Goal: Information Seeking & Learning: Check status

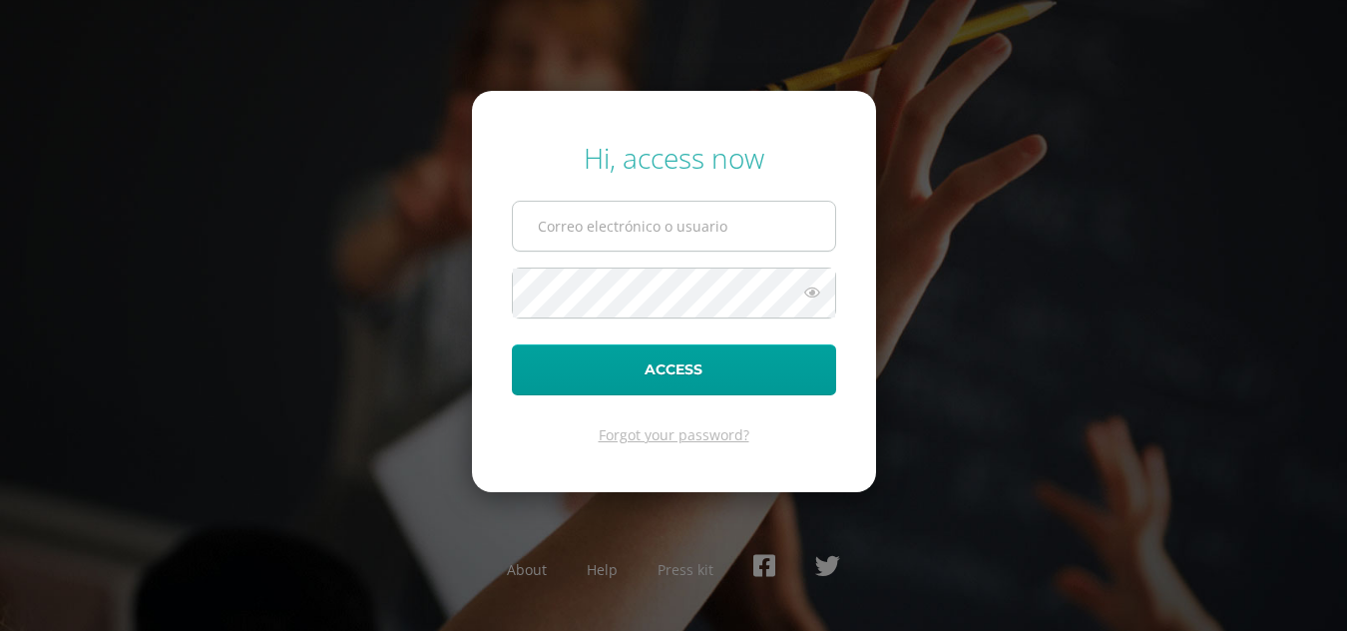
click at [701, 216] on input "text" at bounding box center [674, 226] width 322 height 49
type input "20190230"
click at [523, 263] on form "Hi, access now 20190230 Access Forgot your password?" at bounding box center [674, 291] width 404 height 401
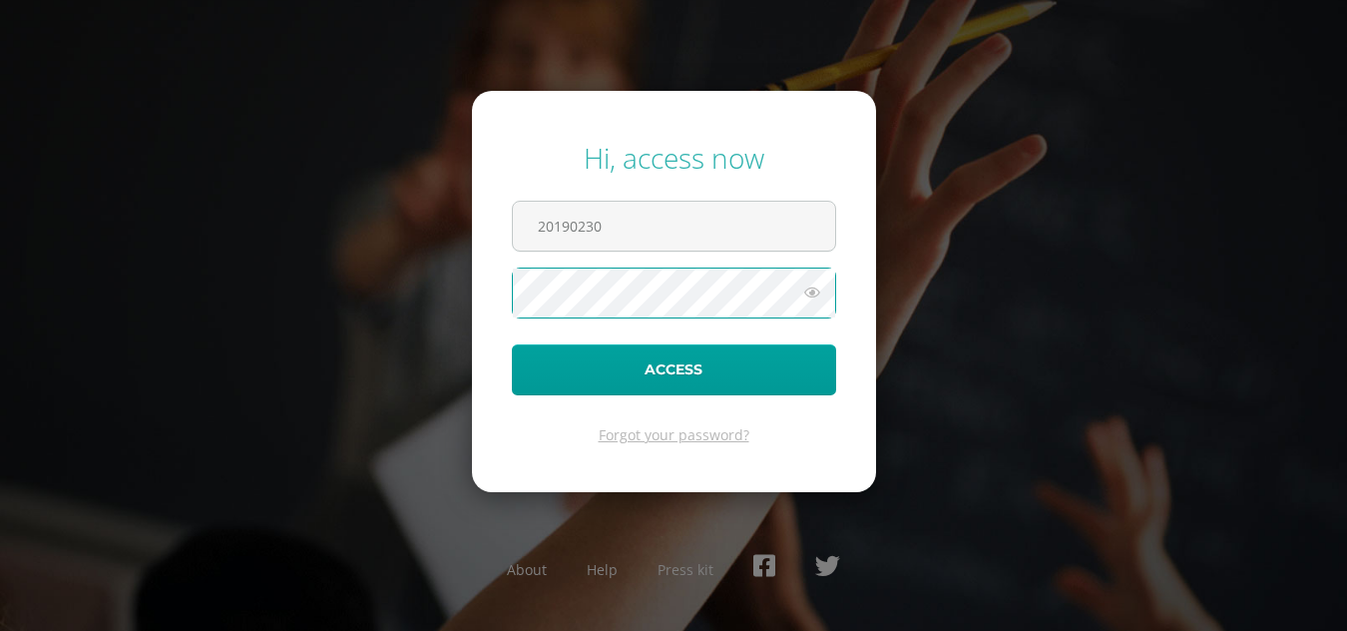
click at [512, 344] on button "Access" at bounding box center [674, 369] width 324 height 51
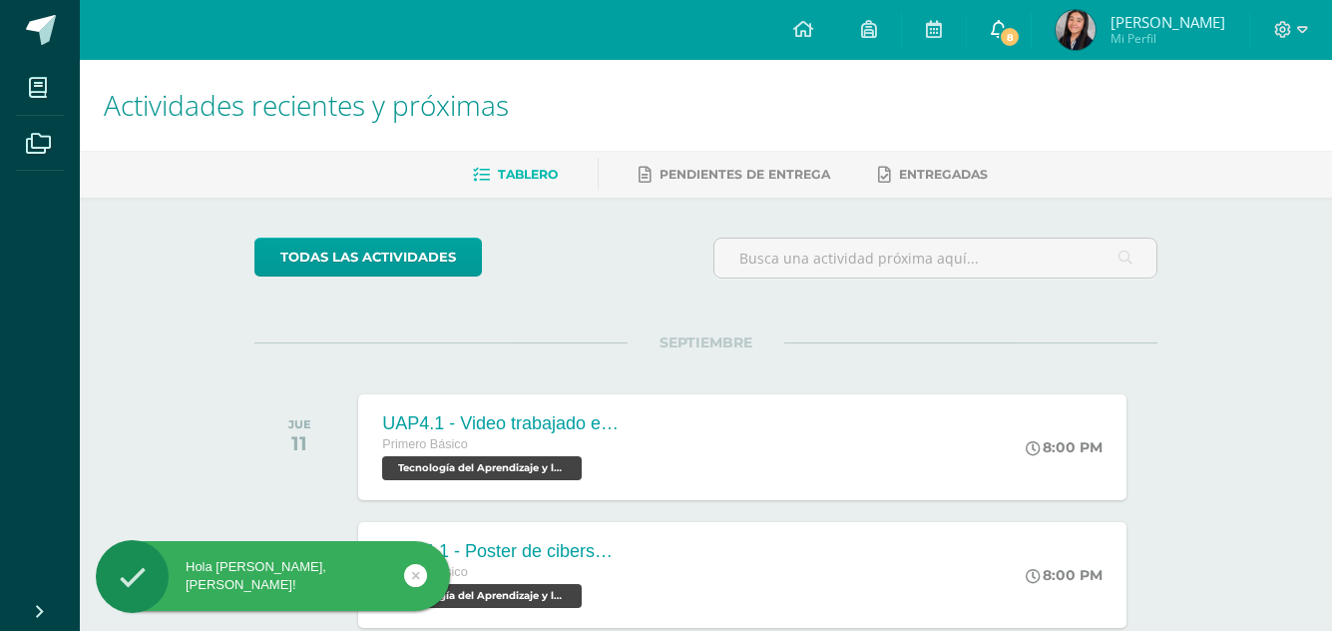
click at [1007, 19] on span at bounding box center [999, 30] width 16 height 22
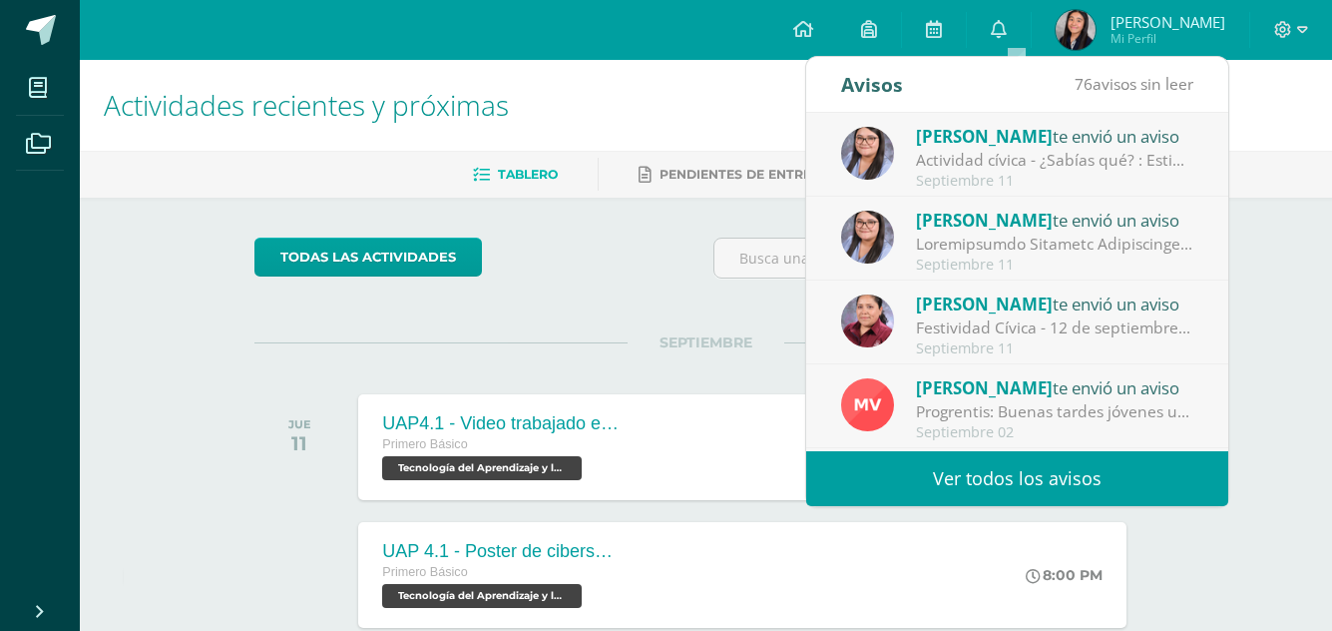
click at [980, 480] on link "Ver todos los avisos" at bounding box center [1017, 478] width 422 height 55
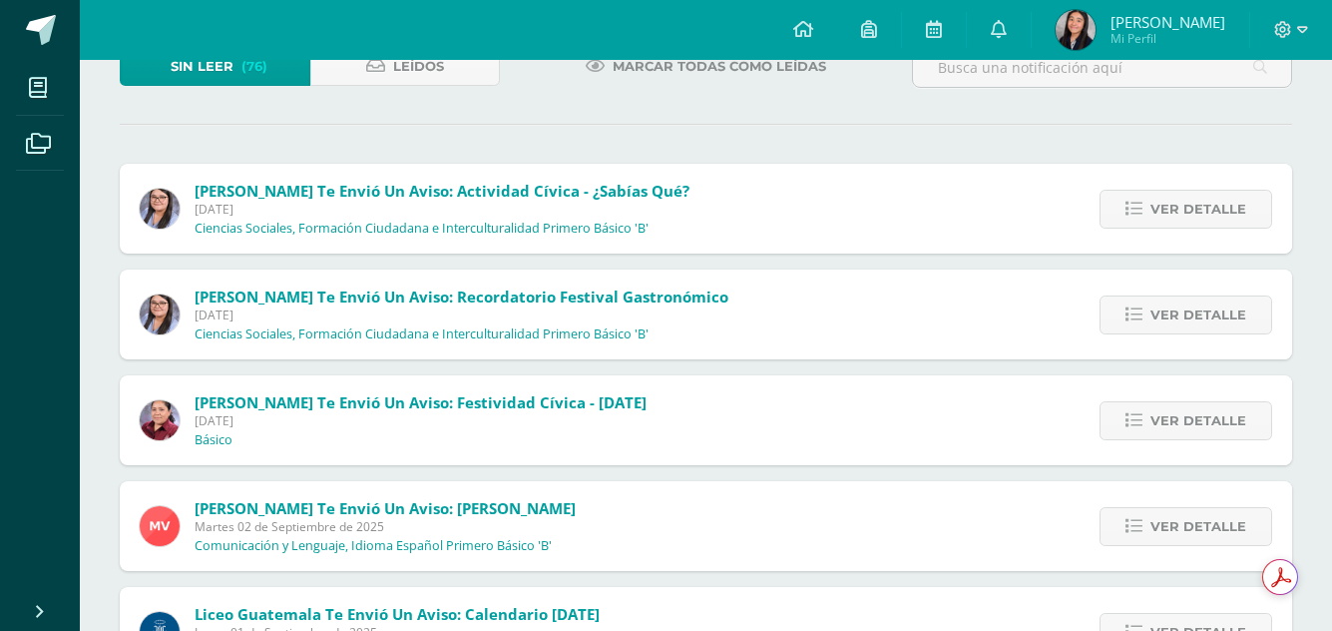
scroll to position [142, 0]
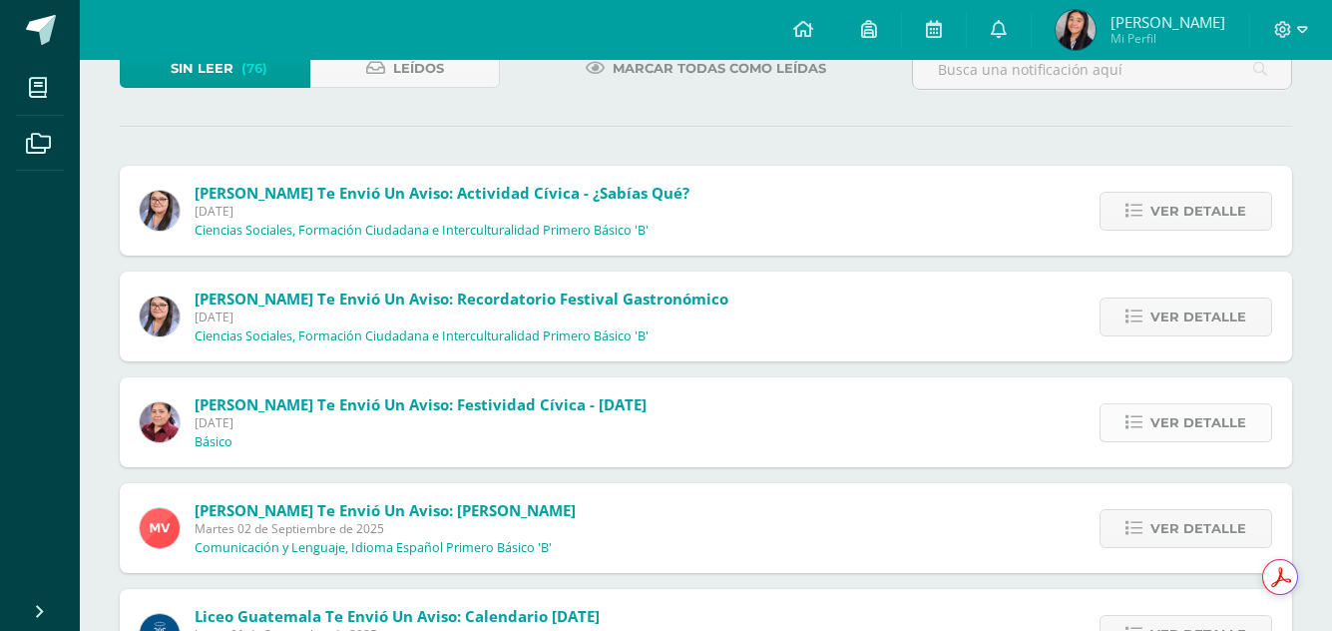
click at [1173, 425] on span "Ver detalle" at bounding box center [1199, 422] width 96 height 37
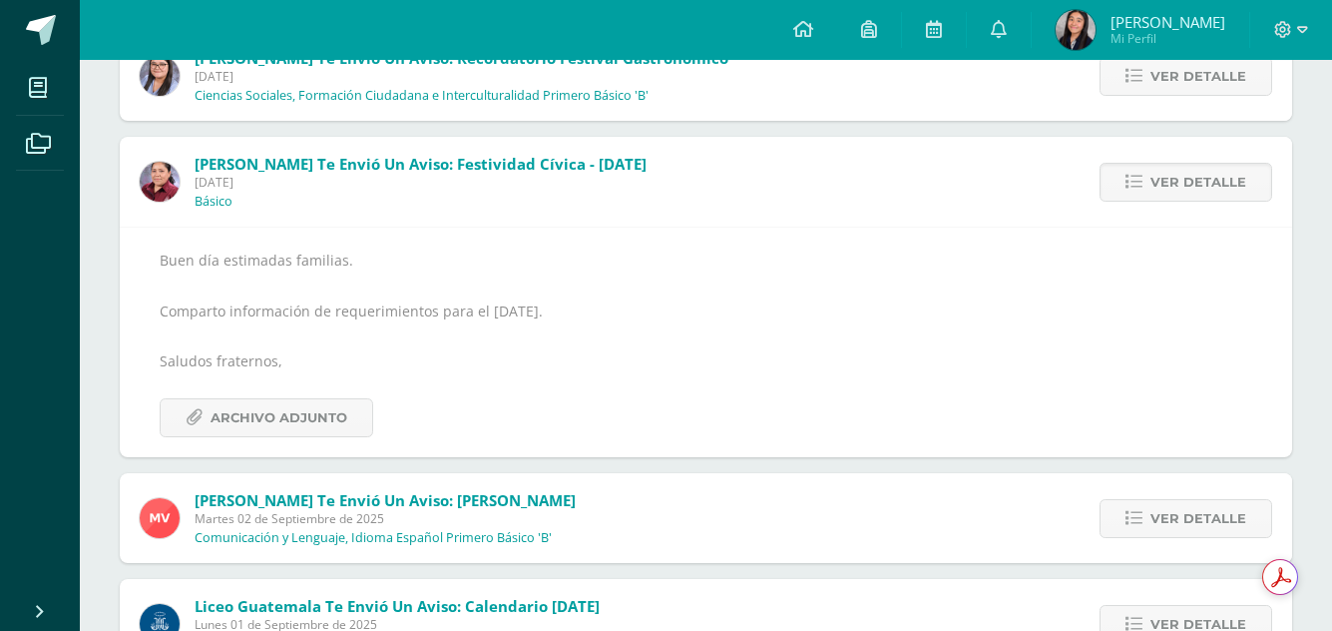
scroll to position [383, 0]
click at [250, 426] on span "Archivo Adjunto" at bounding box center [279, 416] width 137 height 37
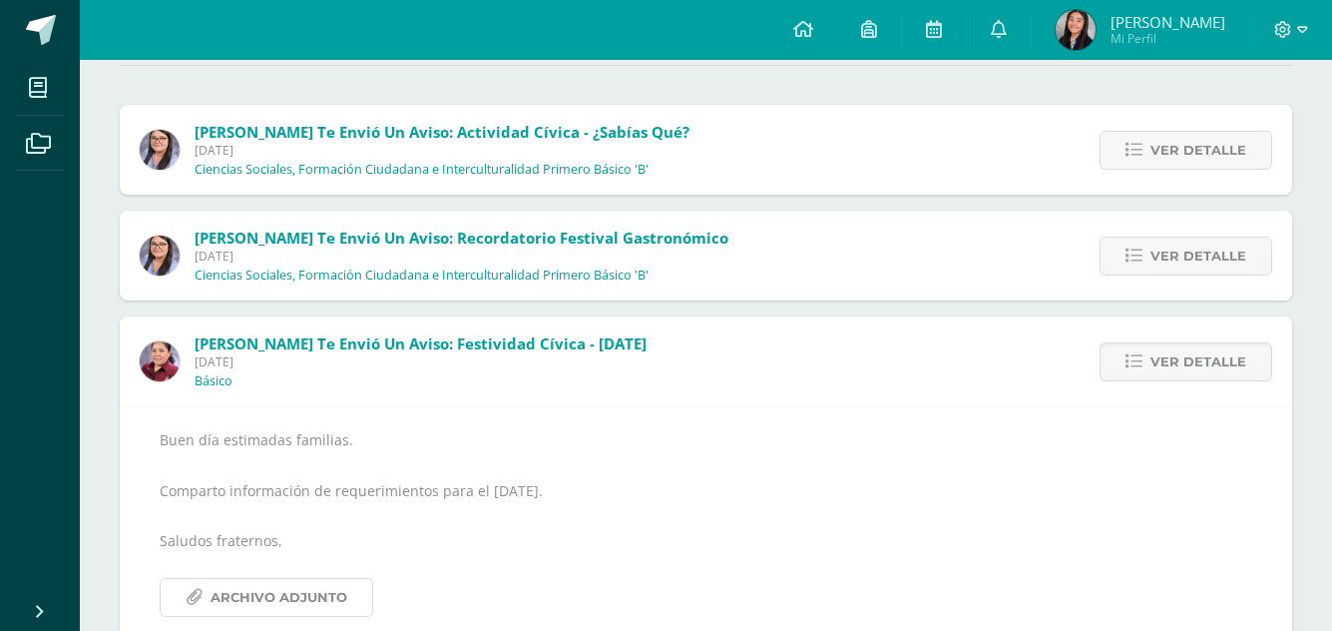
scroll to position [202, 0]
click at [1199, 251] on span "Ver detalle" at bounding box center [1199, 257] width 96 height 37
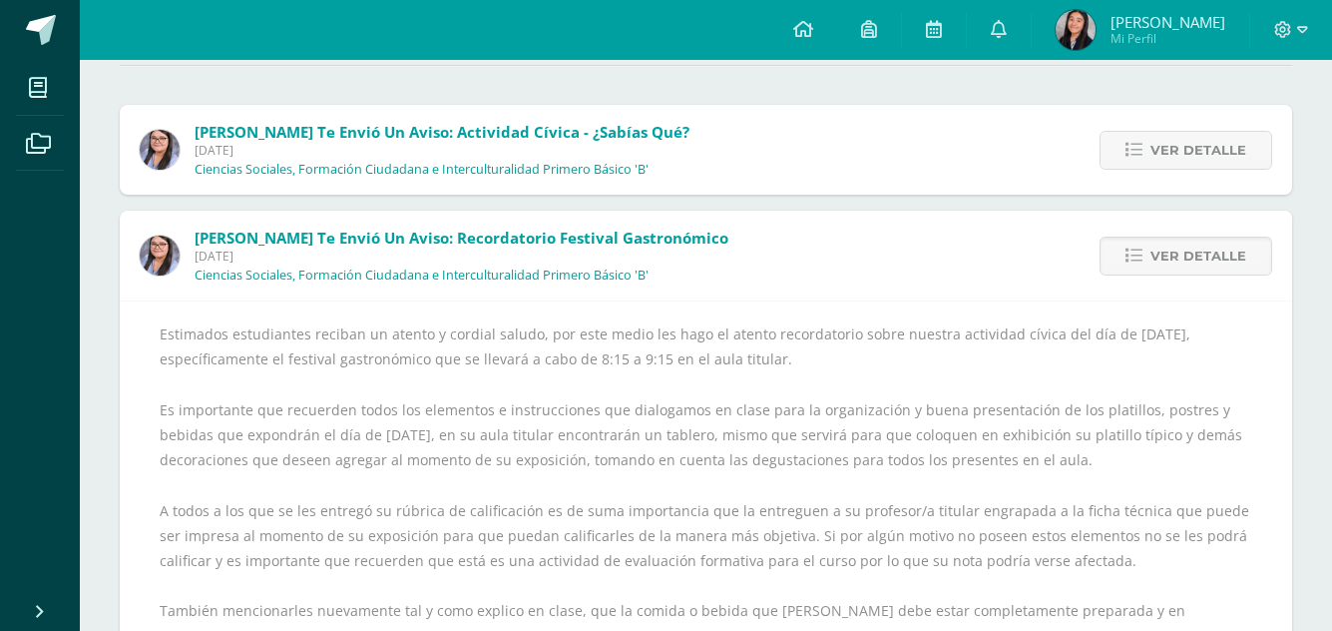
scroll to position [157, 0]
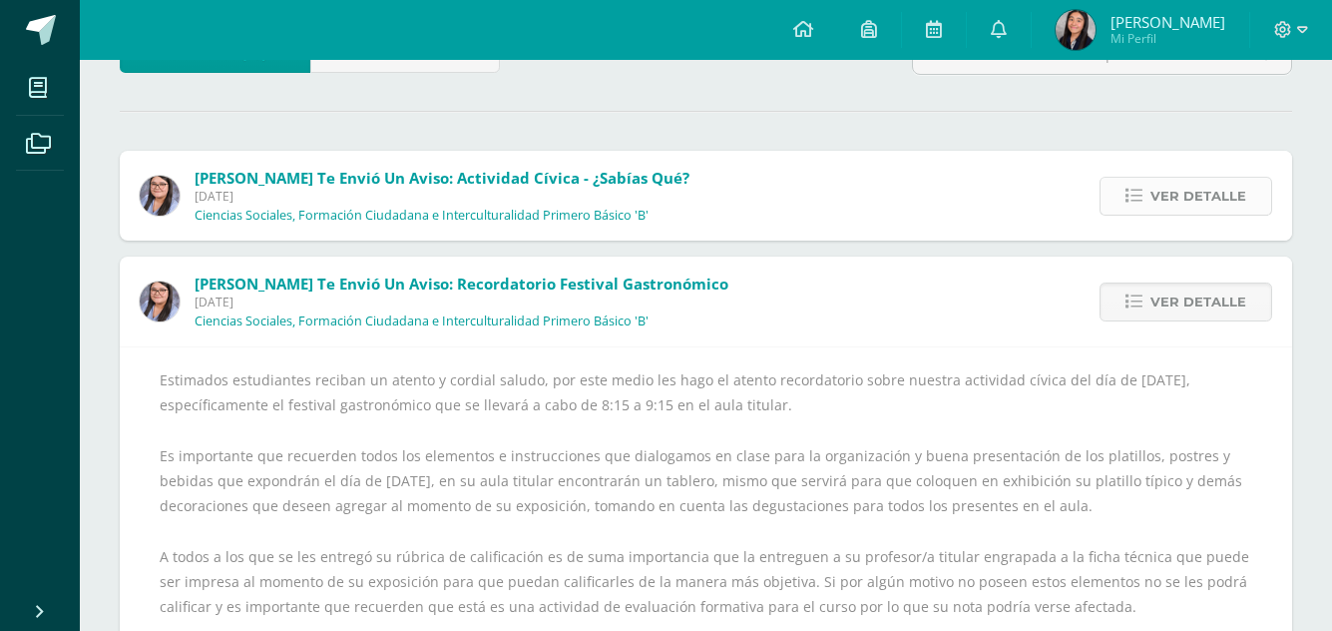
click at [1134, 214] on link "Ver detalle" at bounding box center [1186, 196] width 173 height 39
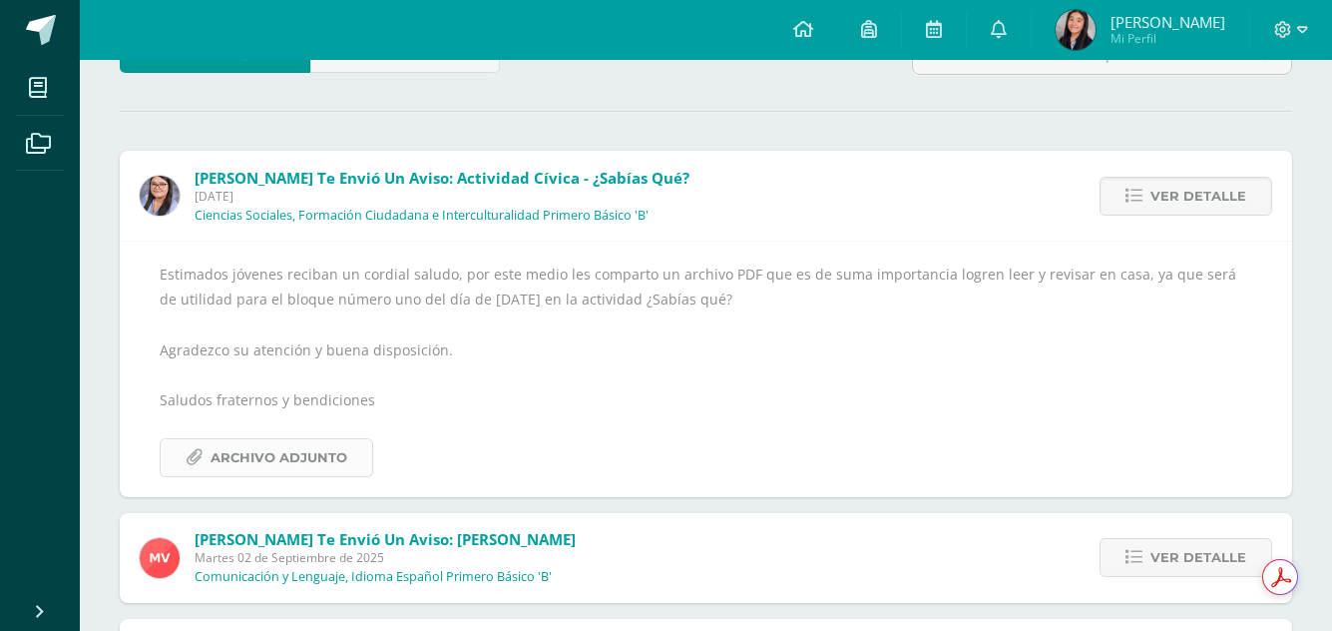
click at [264, 460] on span "Archivo Adjunto" at bounding box center [279, 457] width 137 height 37
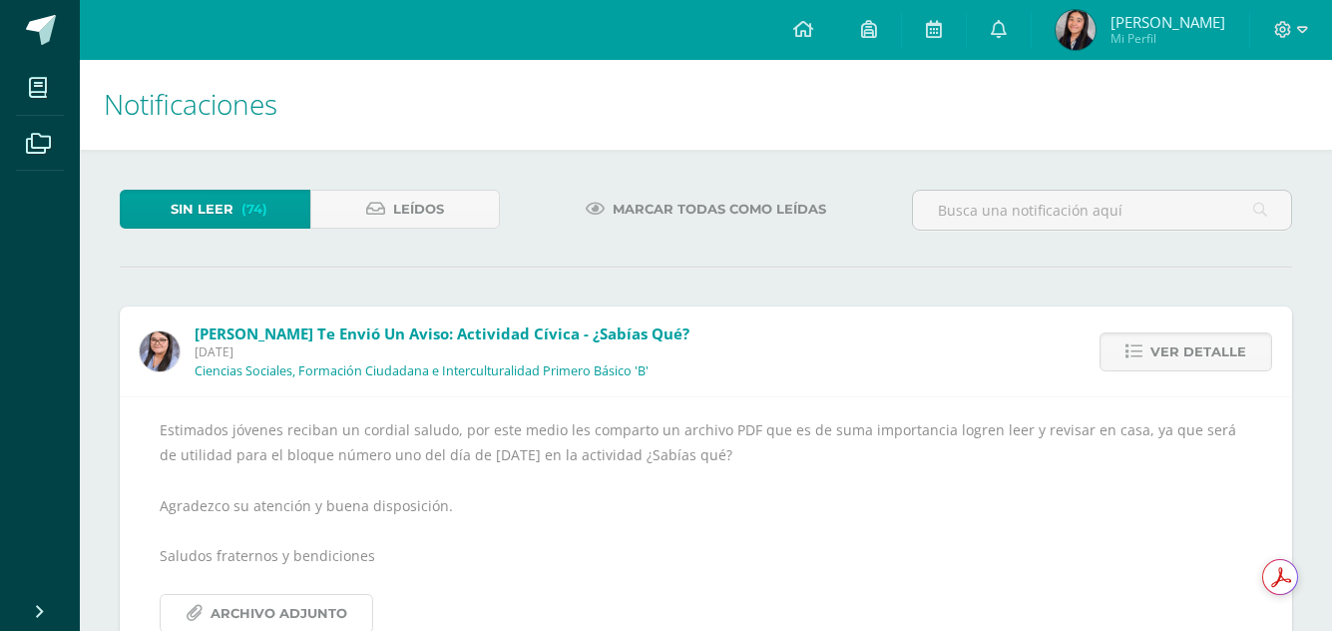
scroll to position [0, 0]
